Goal: Find specific page/section: Find specific page/section

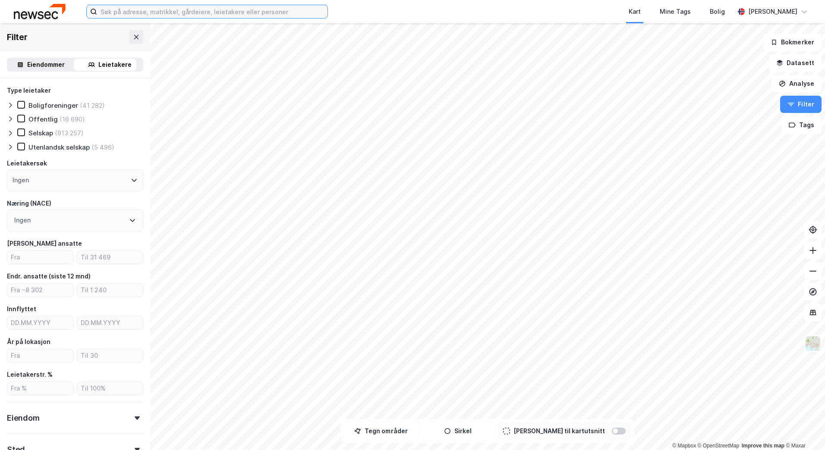
click at [123, 11] on input at bounding box center [212, 11] width 230 height 13
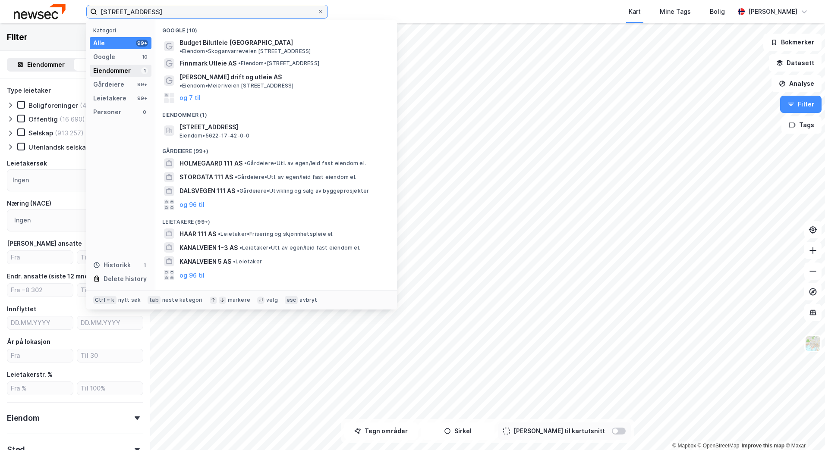
type input "[STREET_ADDRESS]"
click at [120, 72] on div "Eiendommer" at bounding box center [112, 71] width 38 height 10
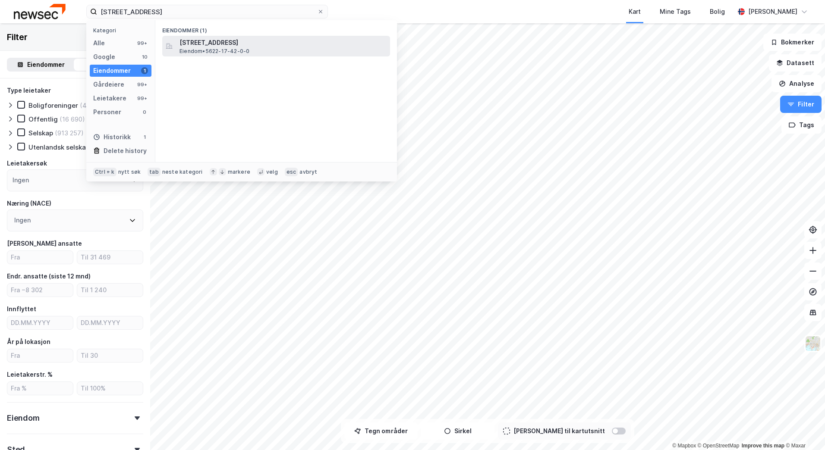
click at [203, 41] on span "[STREET_ADDRESS]" at bounding box center [282, 43] width 207 height 10
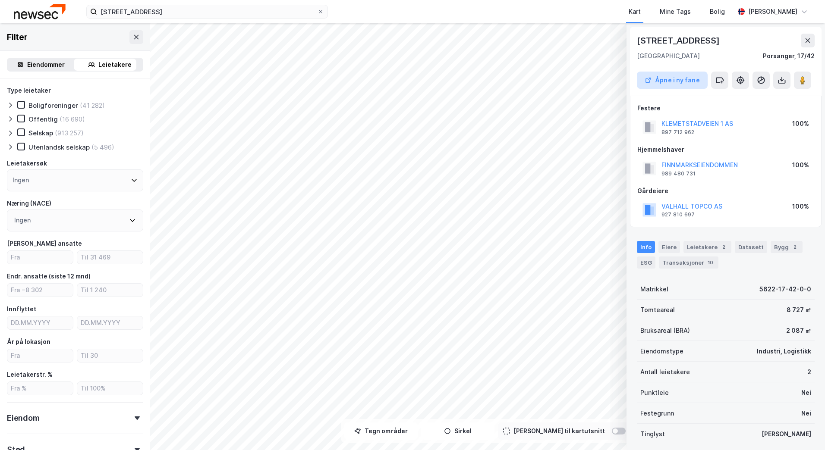
click at [672, 84] on button "Åpne i ny fane" at bounding box center [672, 80] width 71 height 17
